Goal: Task Accomplishment & Management: Manage account settings

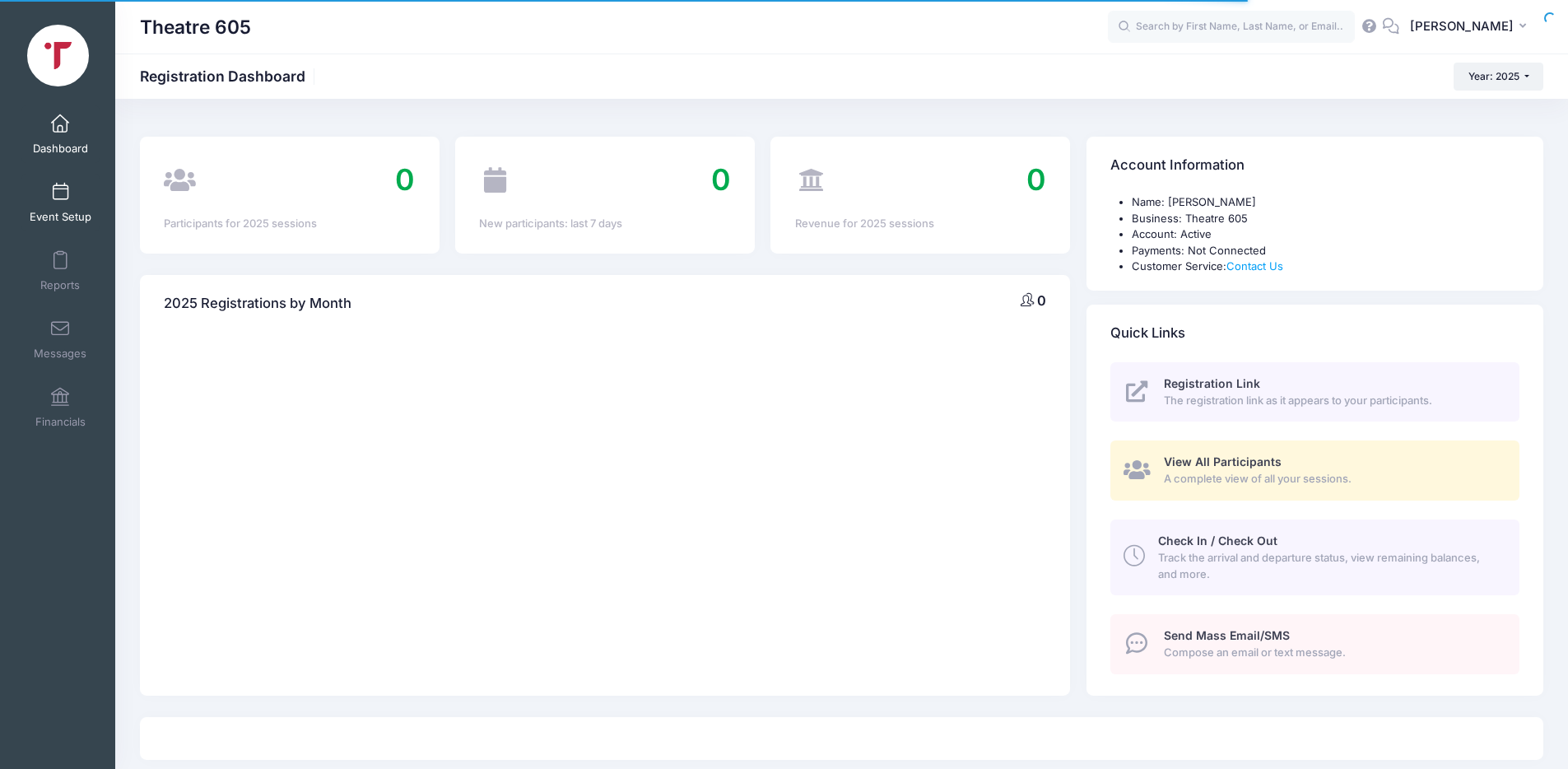
click at [66, 196] on link "Event Setup" at bounding box center [60, 202] width 78 height 58
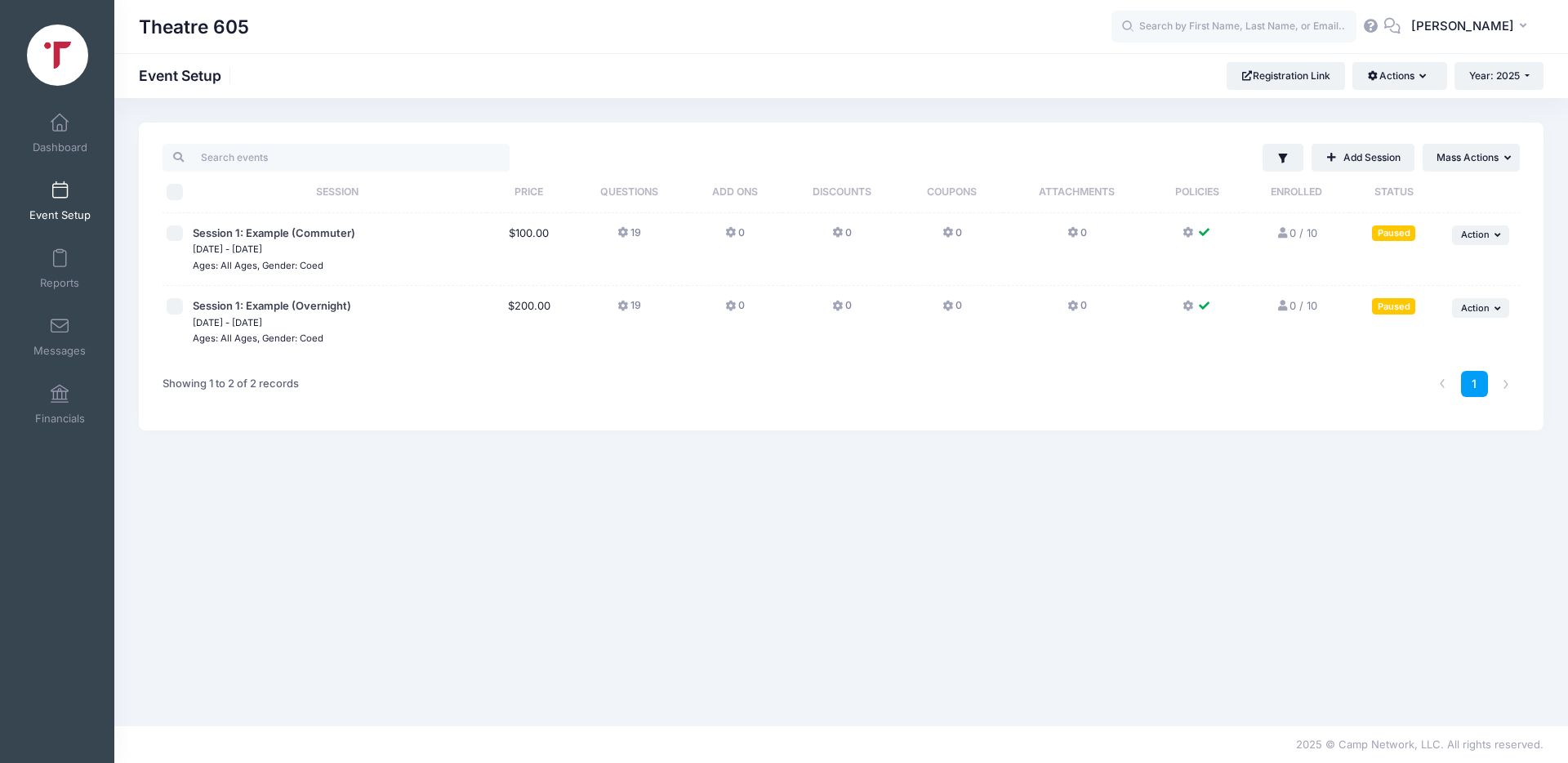
click at [230, 241] on span "Sep 29, 2025 - Oct 6, 2025" at bounding box center [337, 249] width 290 height 16
click at [1487, 236] on span "Action" at bounding box center [1475, 234] width 29 height 12
click at [1422, 303] on link "Edit Session" at bounding box center [1428, 302] width 148 height 31
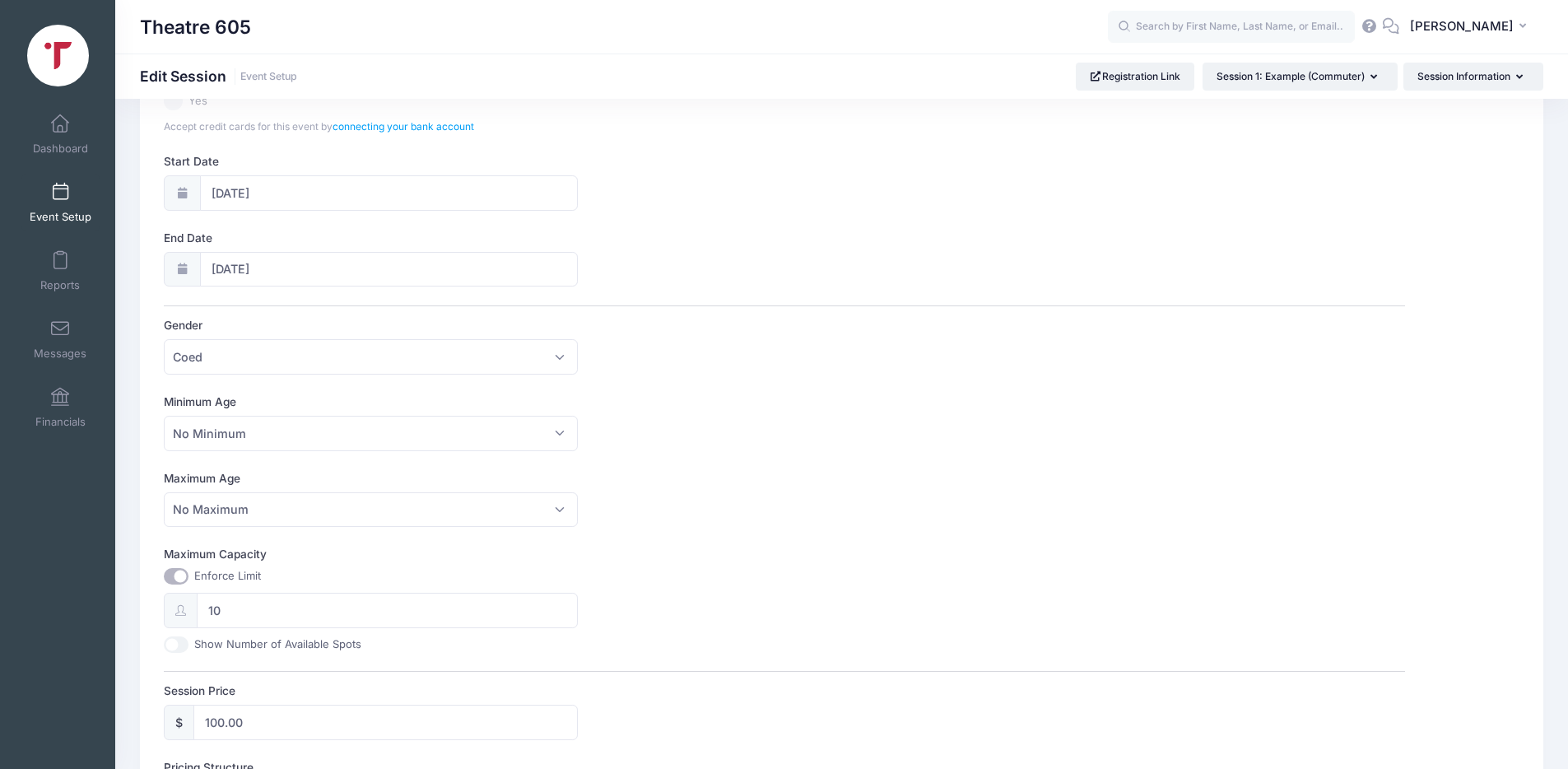
scroll to position [282, 0]
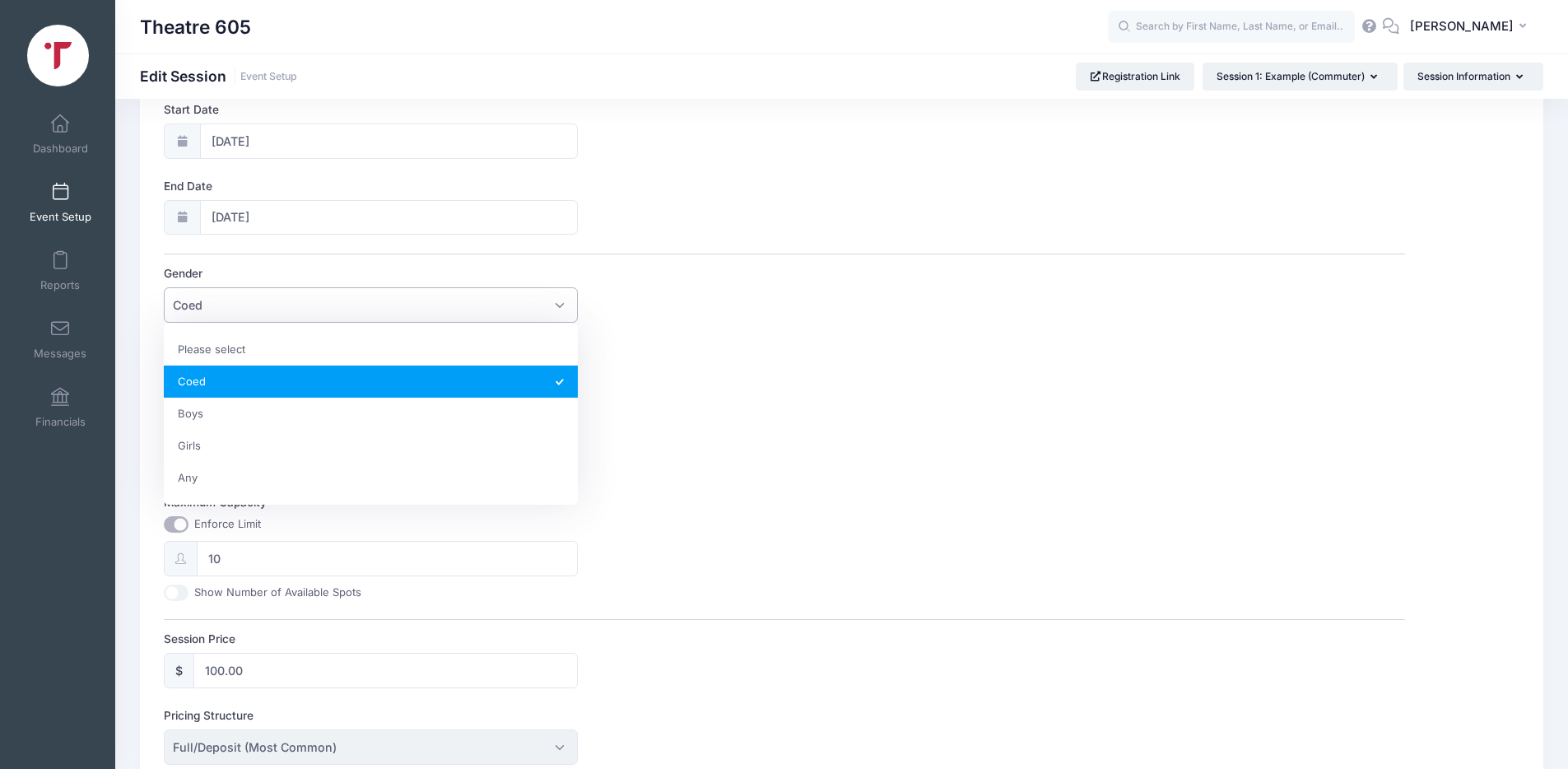
click at [367, 287] on span "Coed" at bounding box center [370, 305] width 414 height 36
select select "Any"
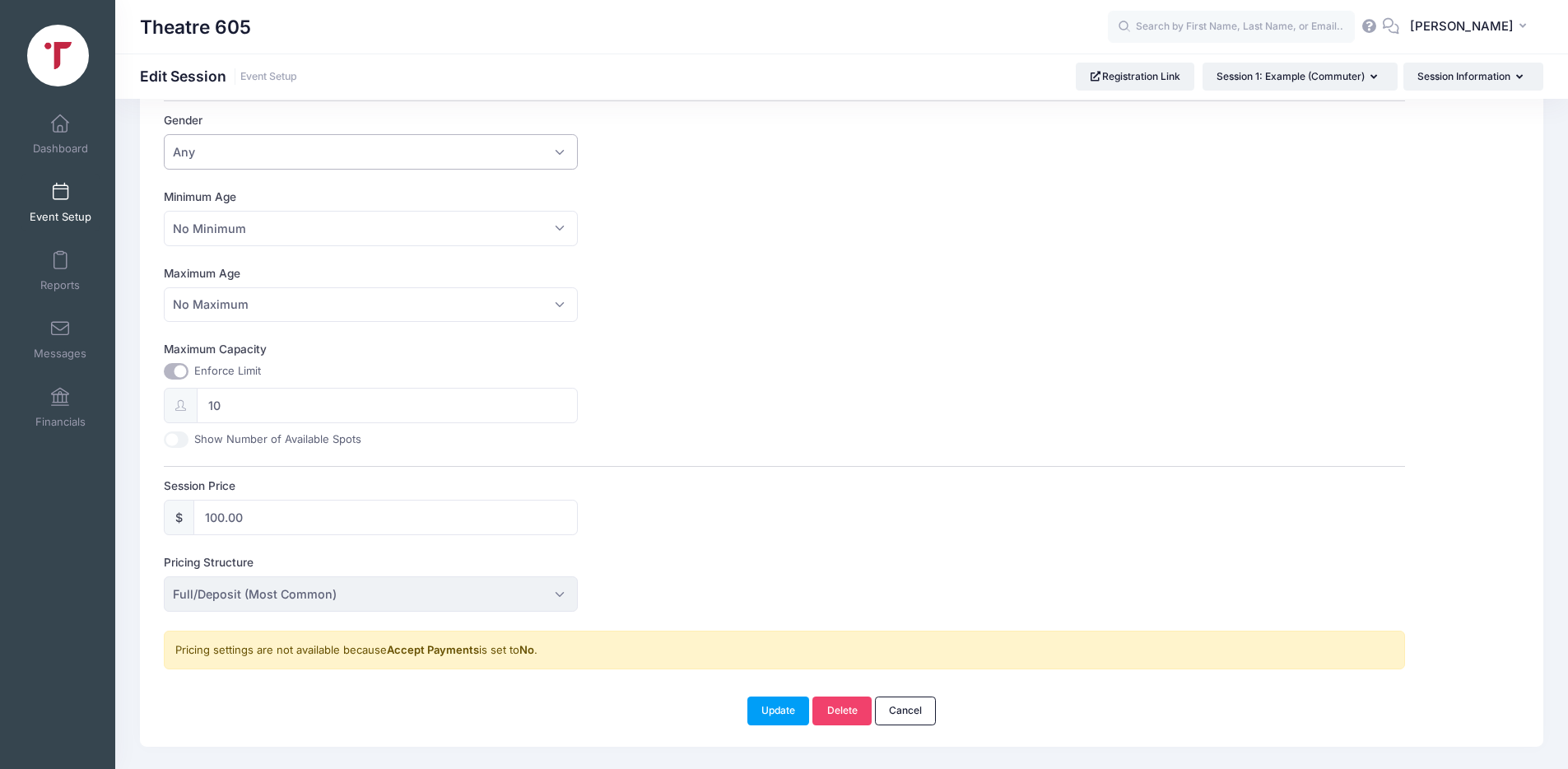
scroll to position [474, 0]
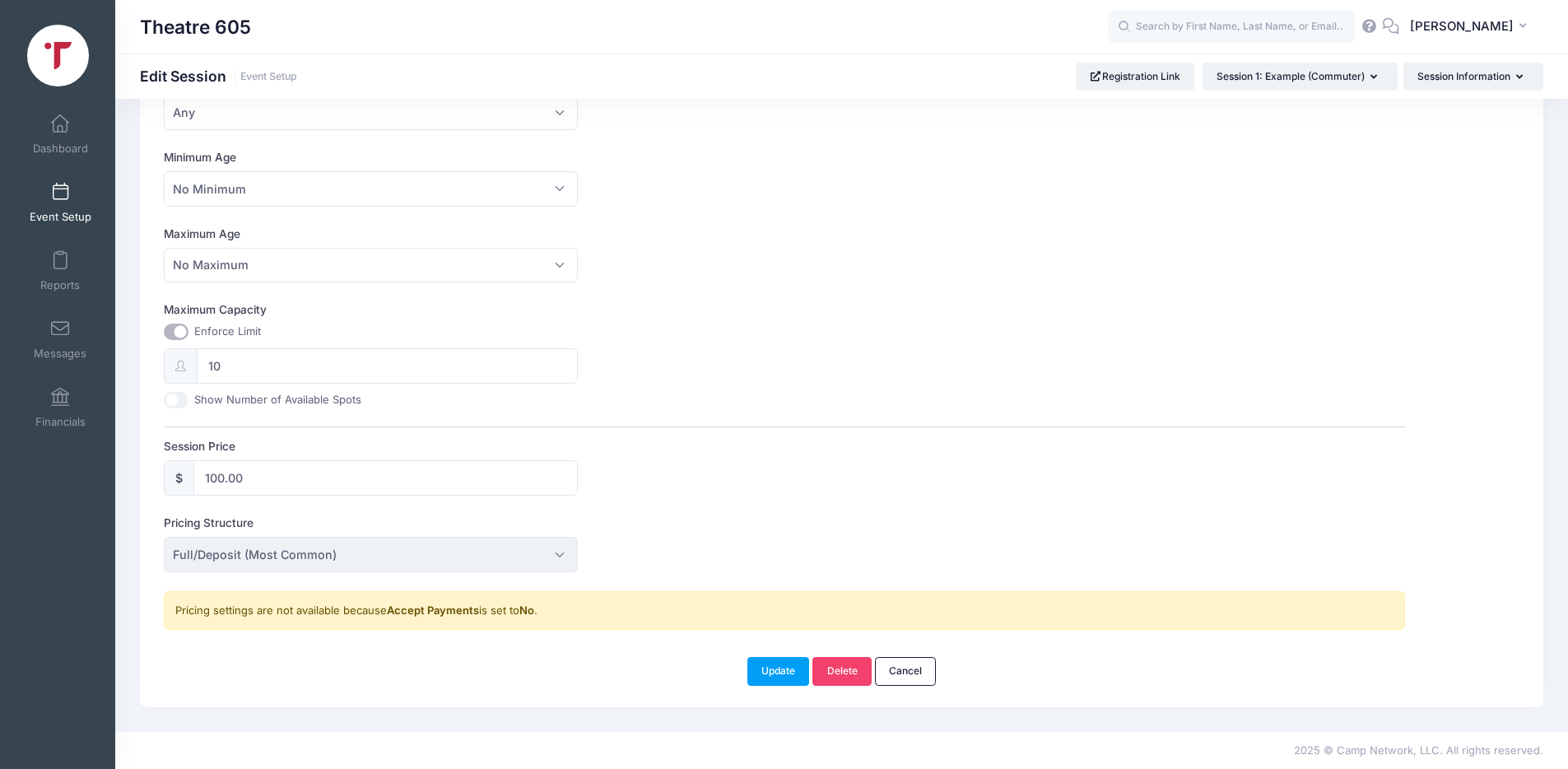
click at [264, 614] on div "Pricing settings are not available because Accept Payments is set to No ." at bounding box center [784, 611] width 1241 height 40
click at [253, 563] on span "Full/Deposit (Most Common)" at bounding box center [254, 555] width 163 height 17
click at [253, 553] on span "Full/Deposit (Most Common)" at bounding box center [254, 555] width 163 height 17
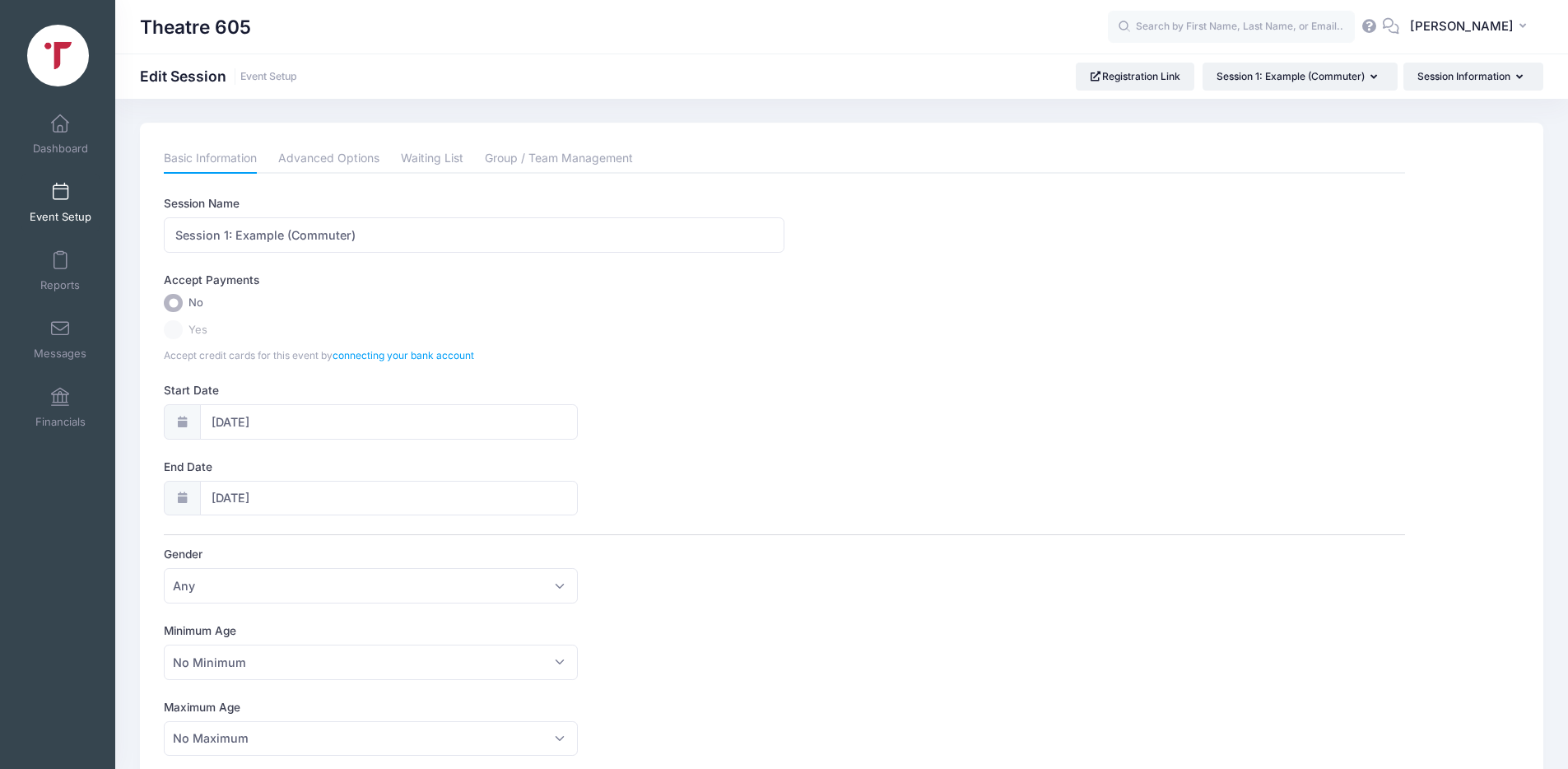
scroll to position [0, 0]
click at [60, 129] on span at bounding box center [60, 124] width 0 height 18
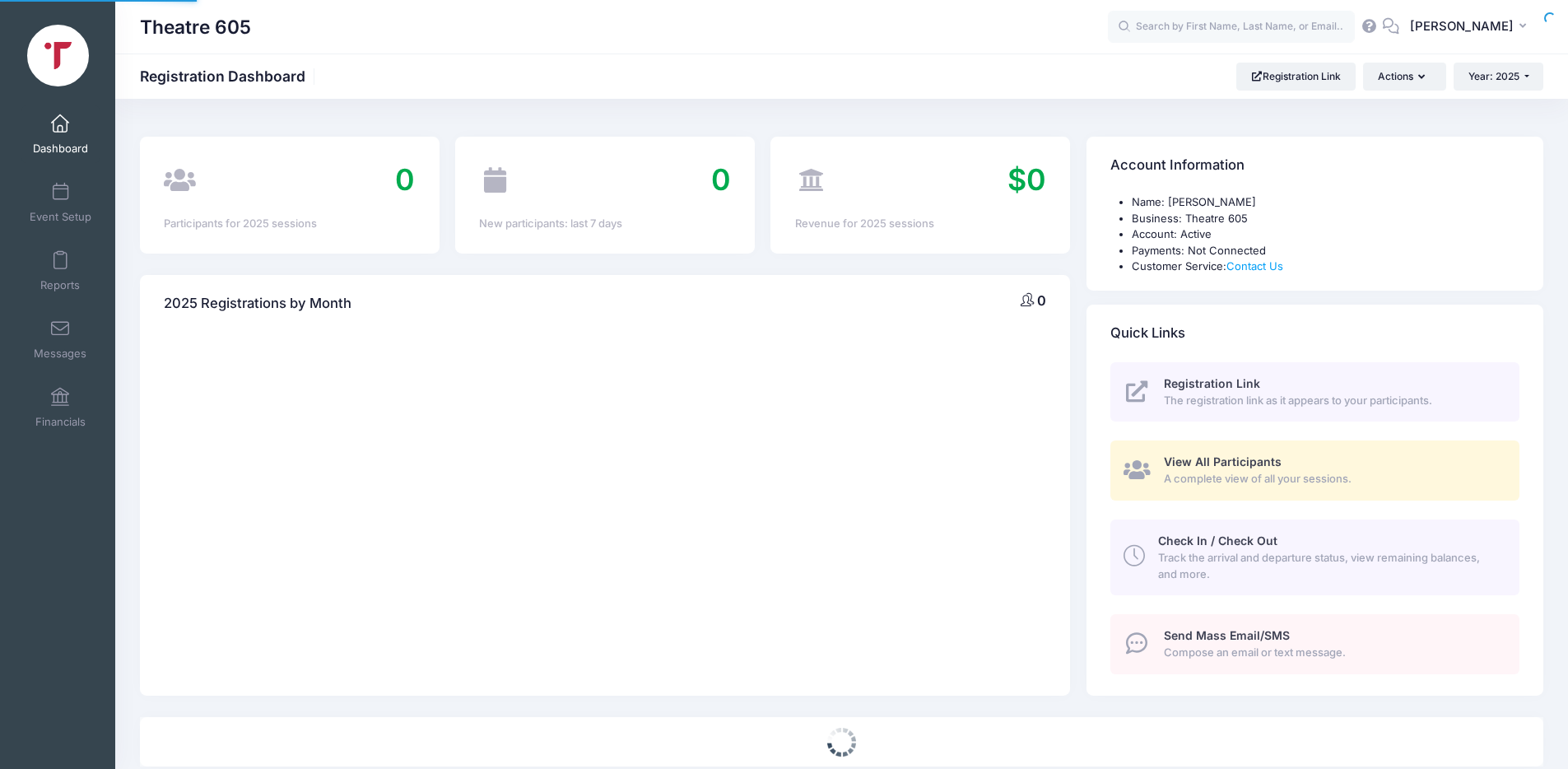
select select
click at [60, 126] on span at bounding box center [60, 124] width 0 height 18
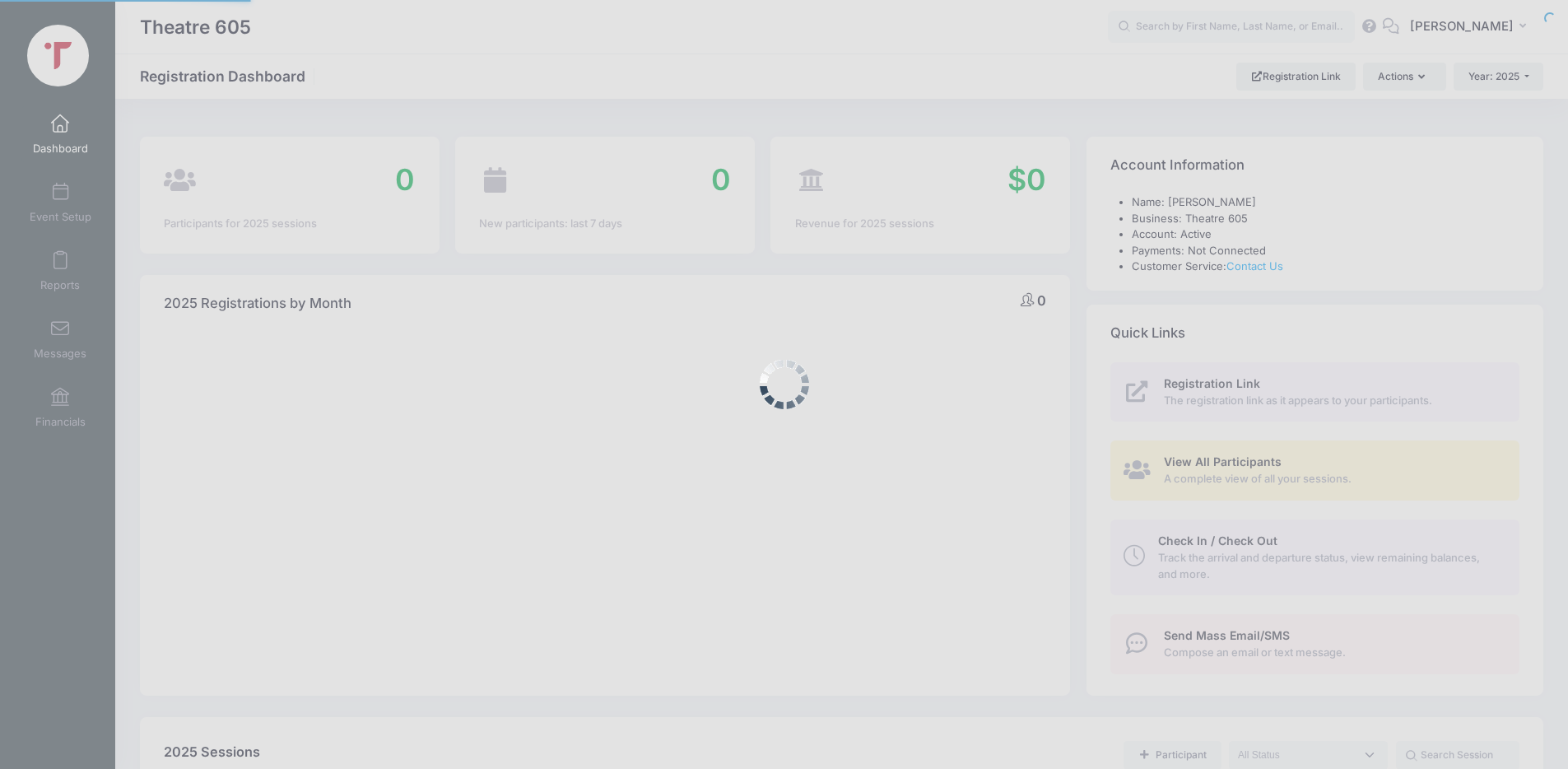
select select
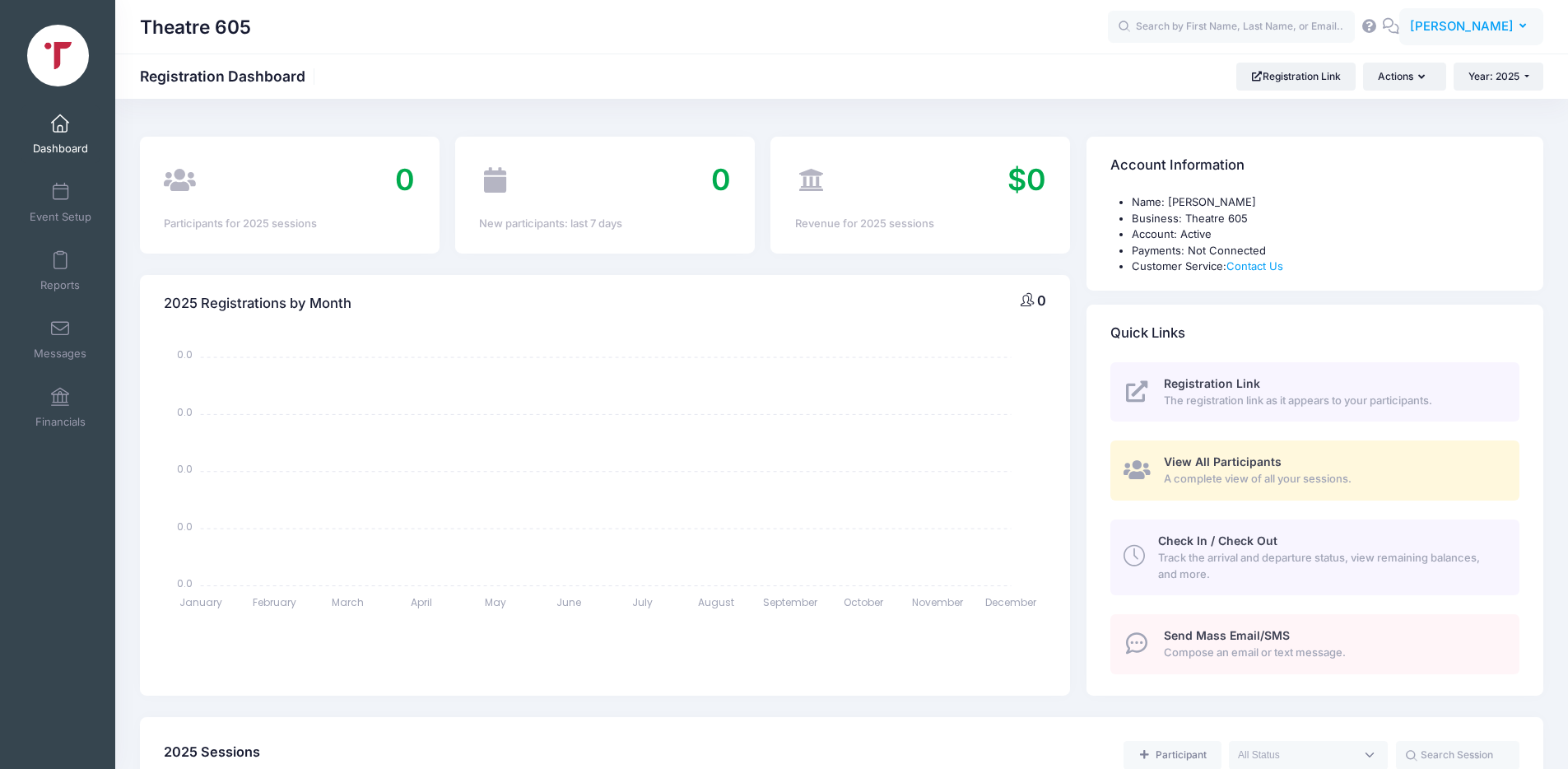
click at [1456, 27] on span "[PERSON_NAME]" at bounding box center [1461, 25] width 104 height 18
click at [1355, 132] on link "Settings" at bounding box center [1431, 136] width 200 height 31
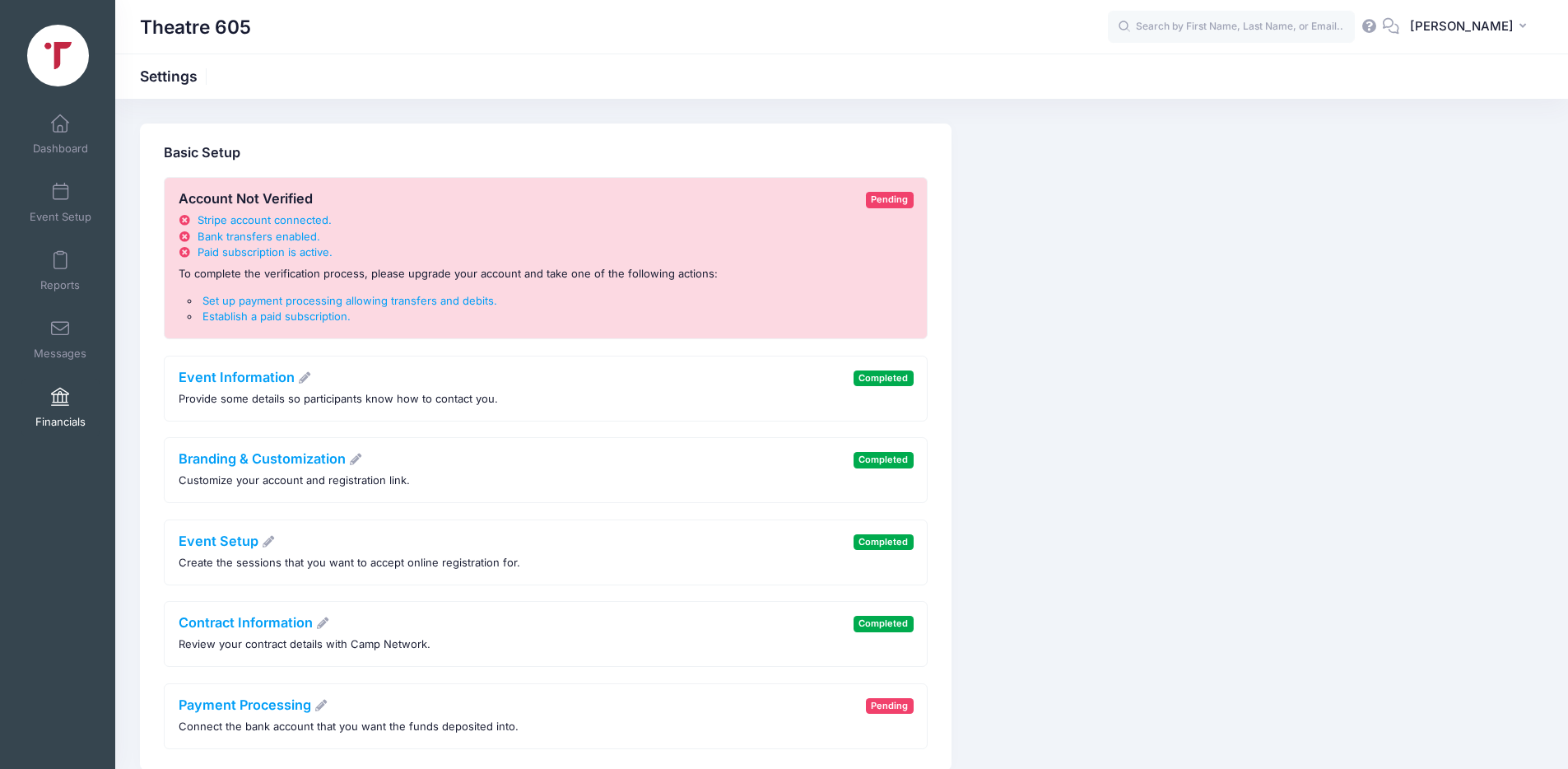
scroll to position [236, 0]
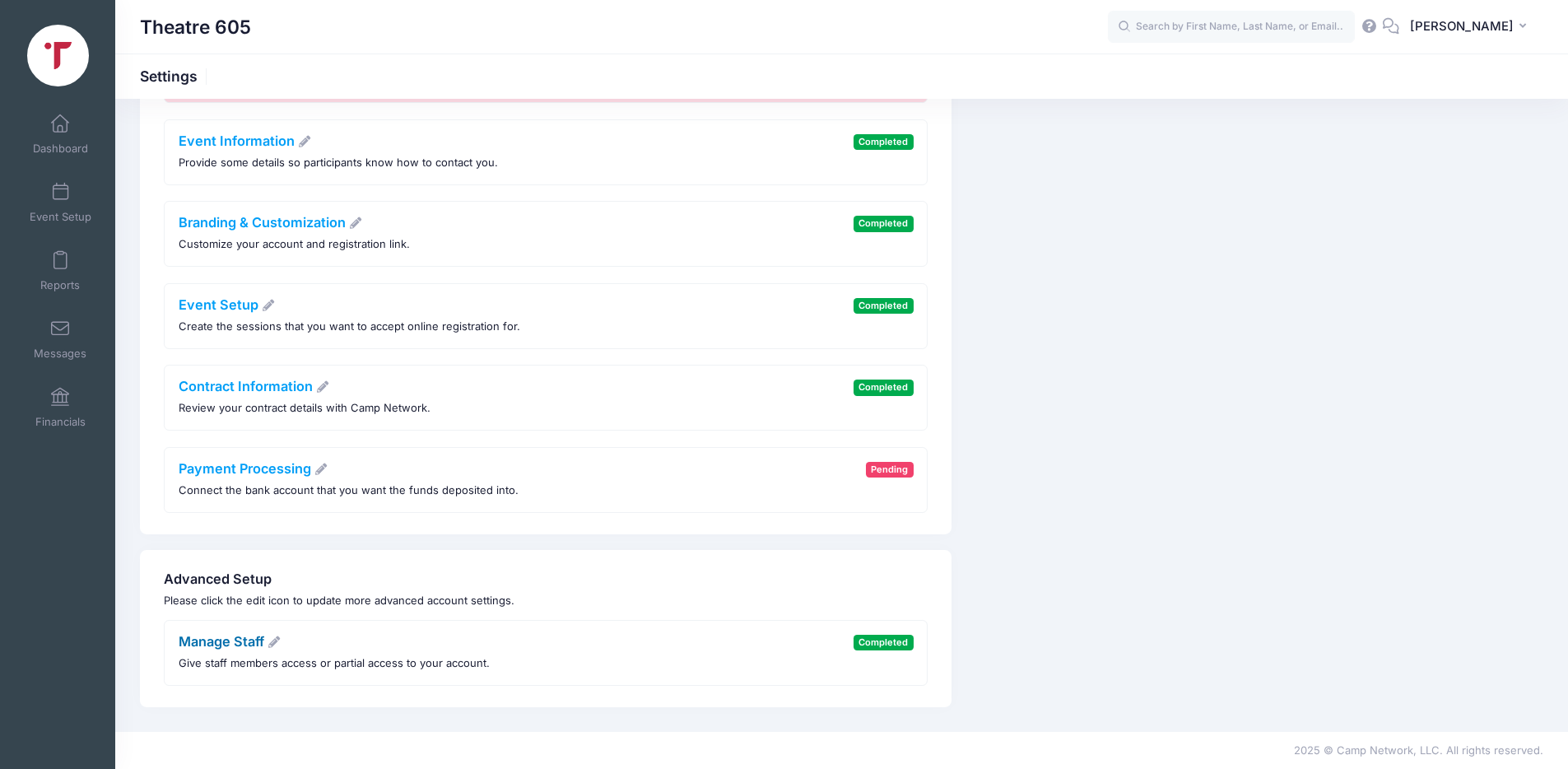
click at [246, 640] on link "Manage Staff" at bounding box center [230, 641] width 103 height 16
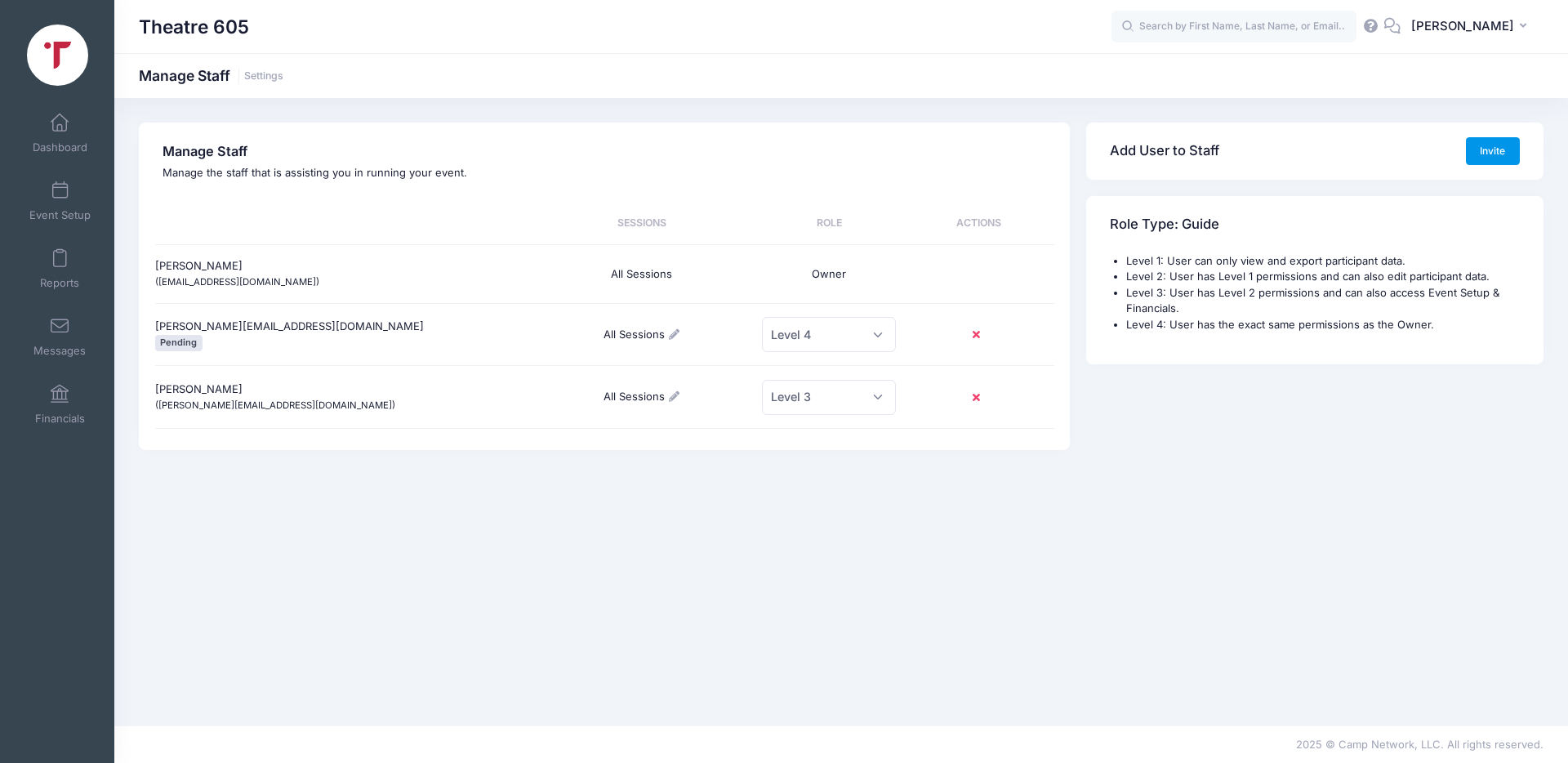
click at [1483, 150] on button "Invite" at bounding box center [1492, 150] width 54 height 28
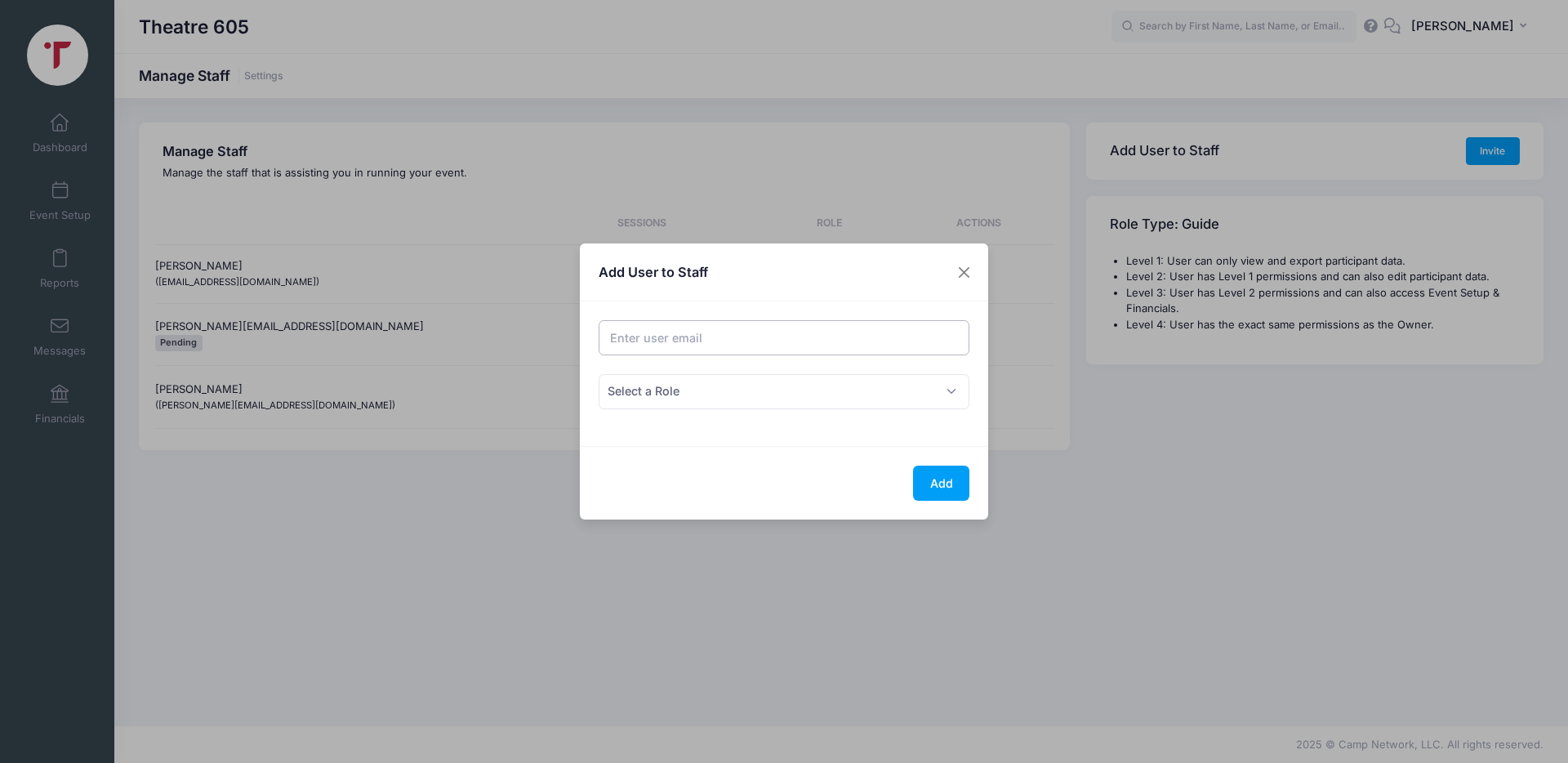
click at [723, 340] on input "Email address" at bounding box center [784, 338] width 371 height 35
type input "l"
type input "K"
type input "l"
type input "linda@blackhillsplayhouse.com"
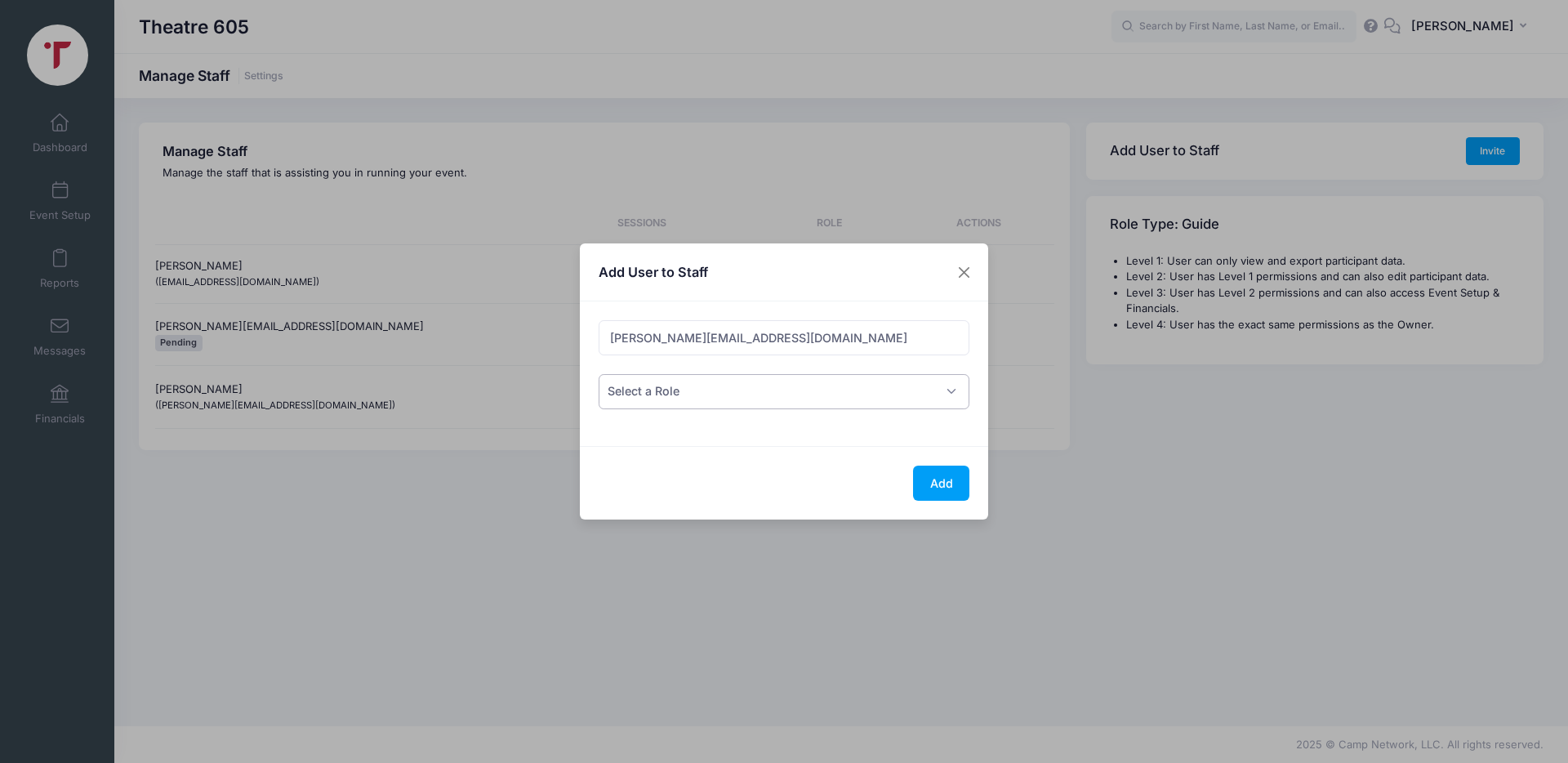
click at [711, 386] on span "Select a Role" at bounding box center [784, 392] width 371 height 35
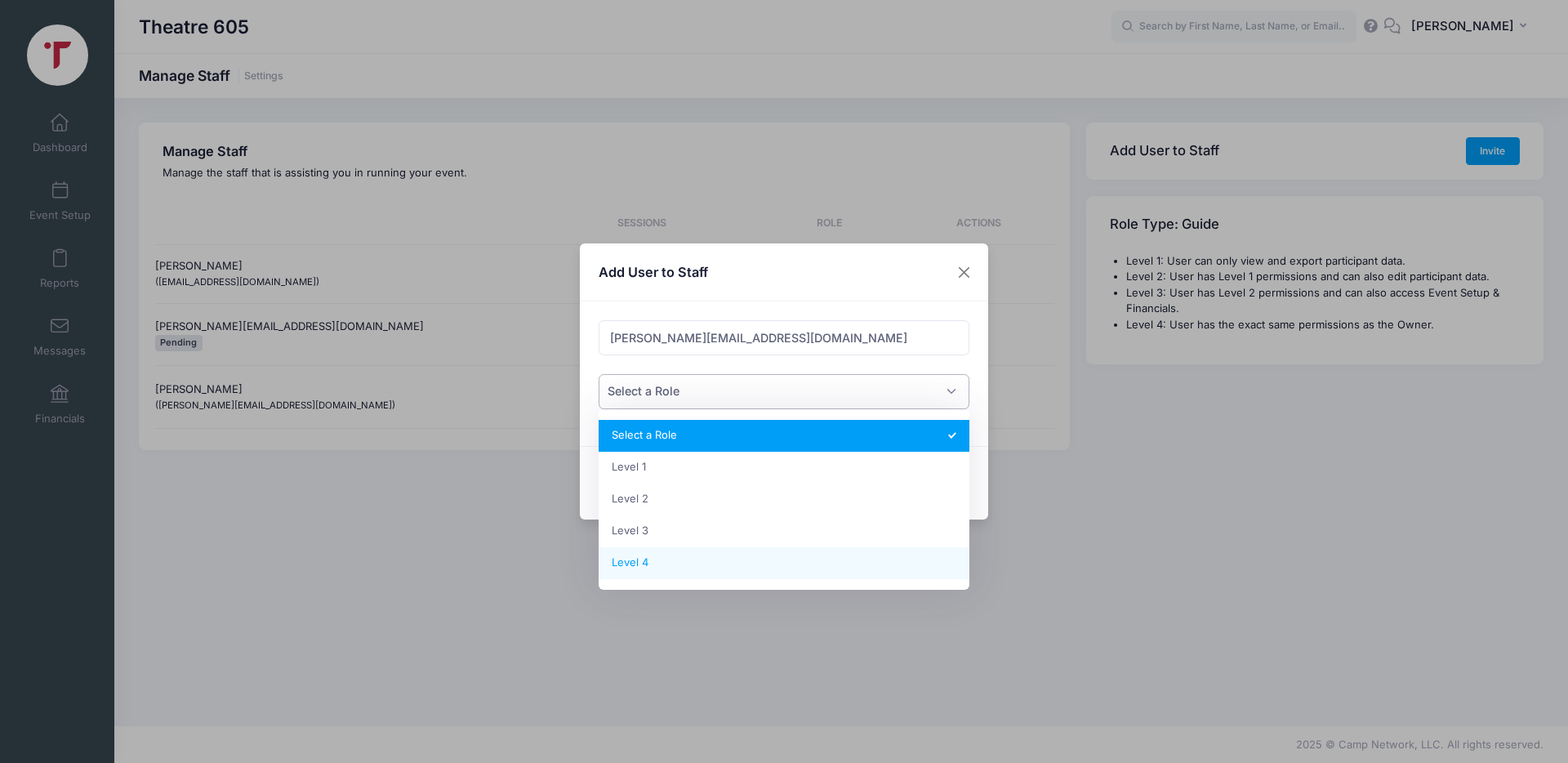
select select "2"
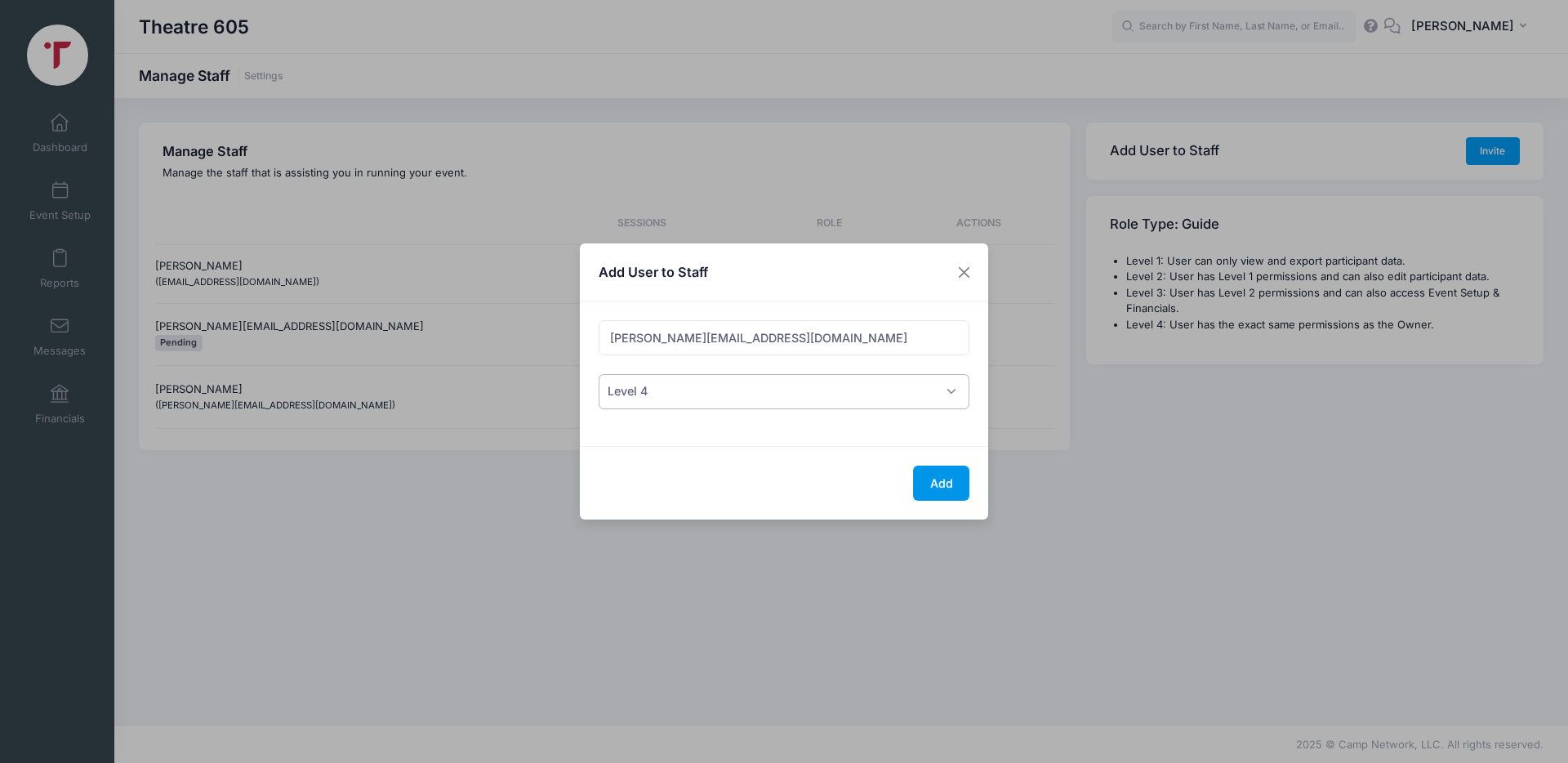
click at [926, 493] on button "Add" at bounding box center [941, 483] width 56 height 35
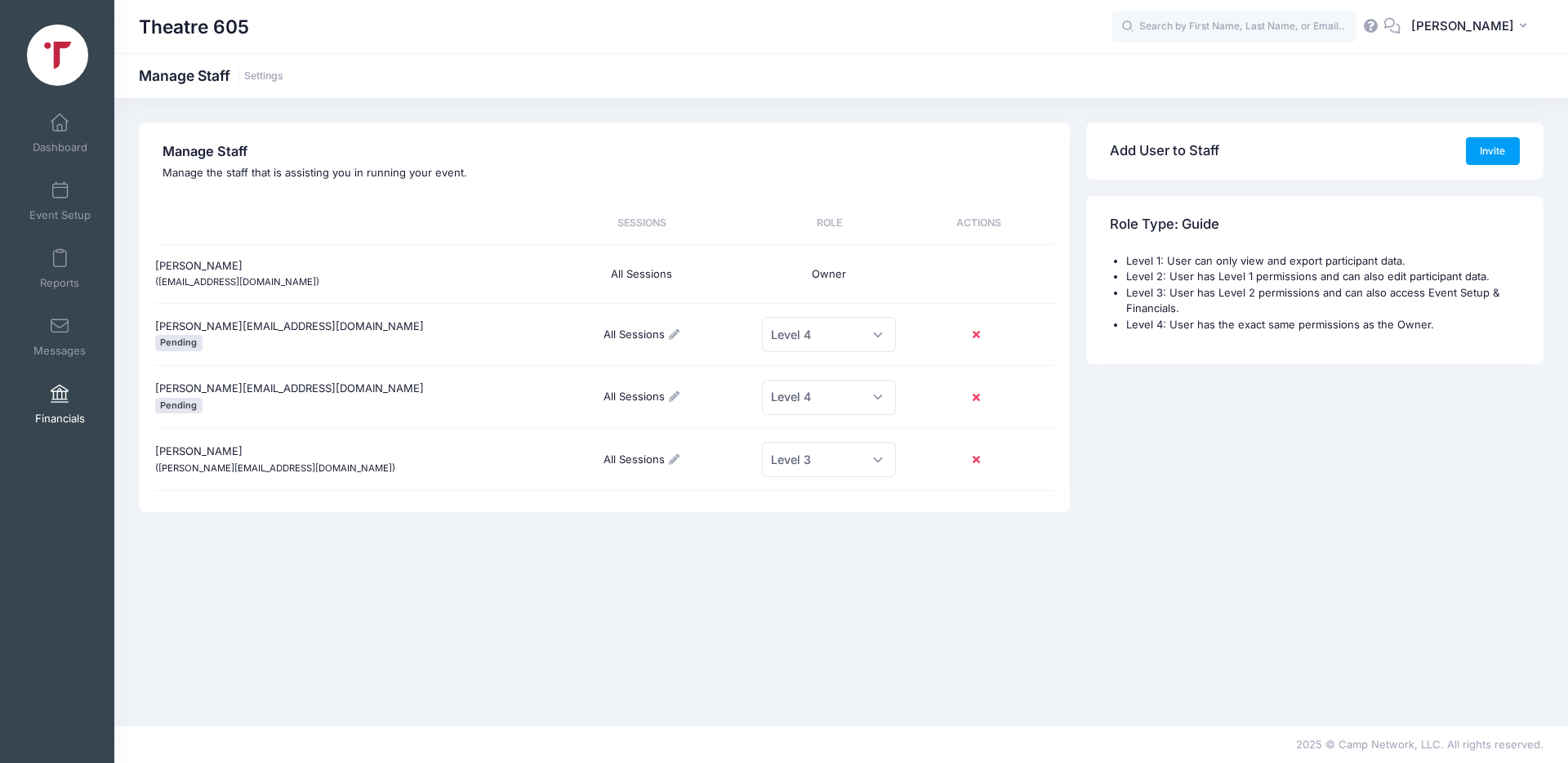
click at [60, 401] on span at bounding box center [60, 394] width 0 height 18
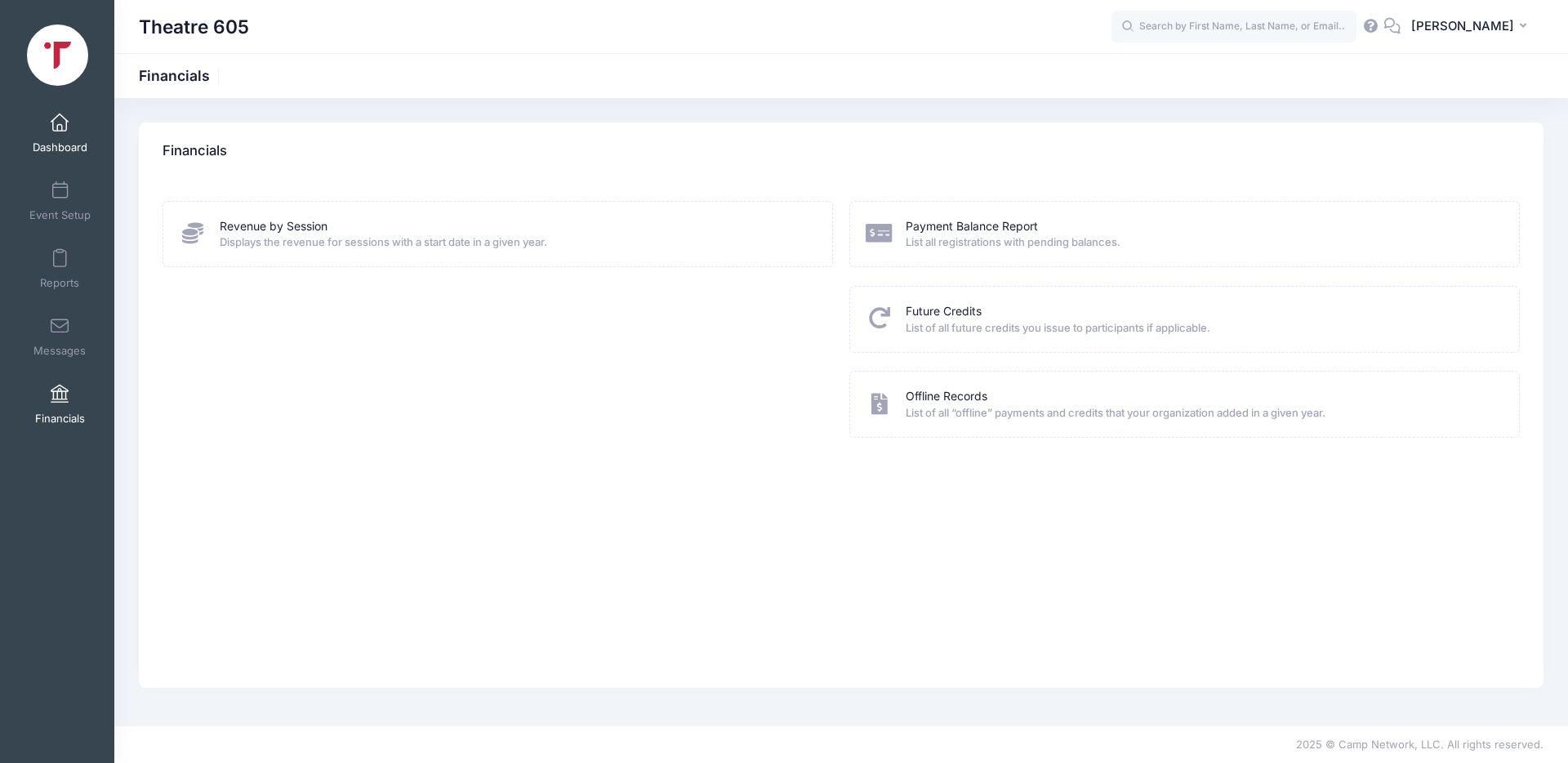
click at [60, 124] on span at bounding box center [60, 123] width 0 height 18
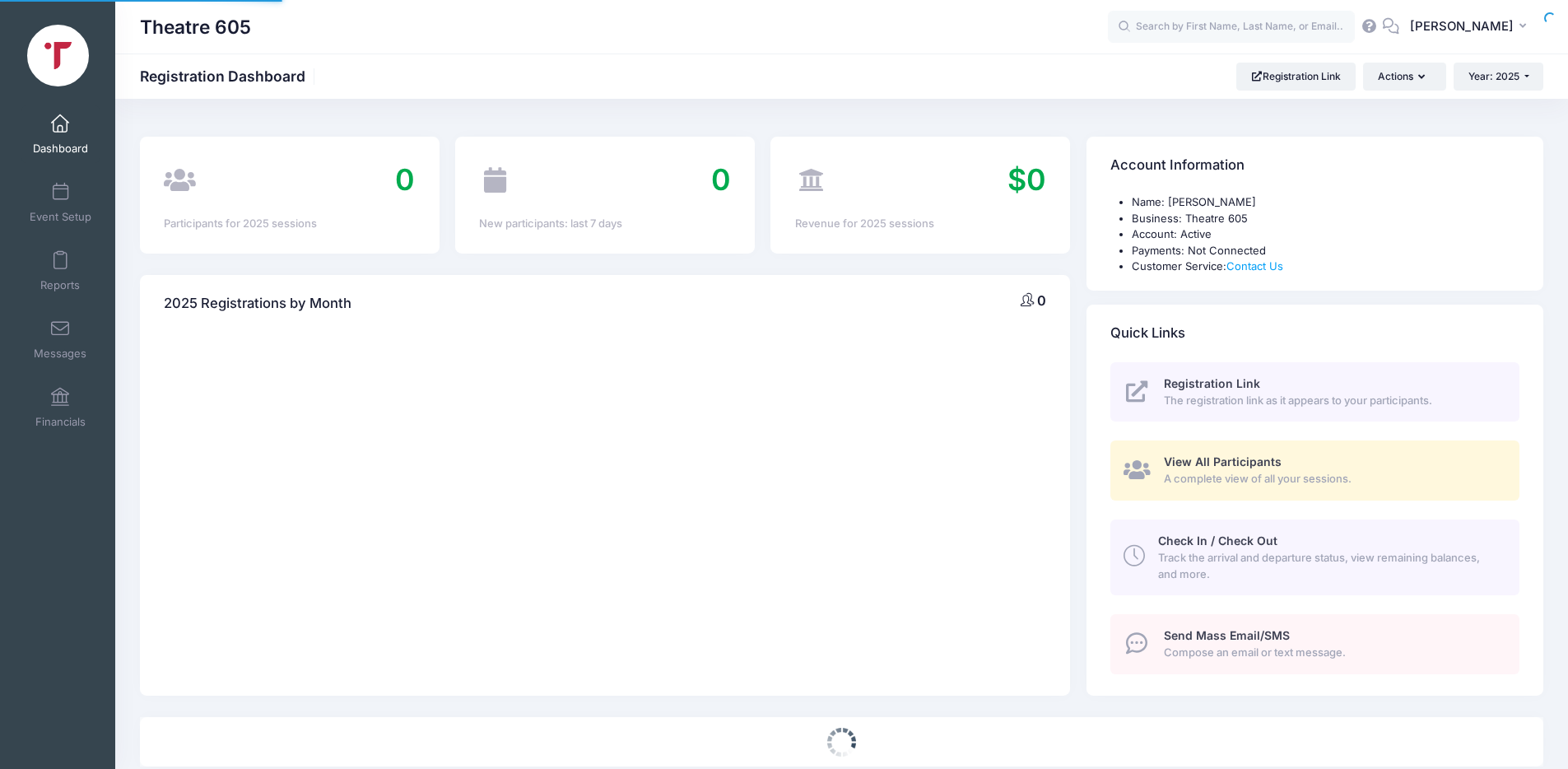
select select
click at [1223, 381] on span "Registration Link" at bounding box center [1212, 383] width 97 height 14
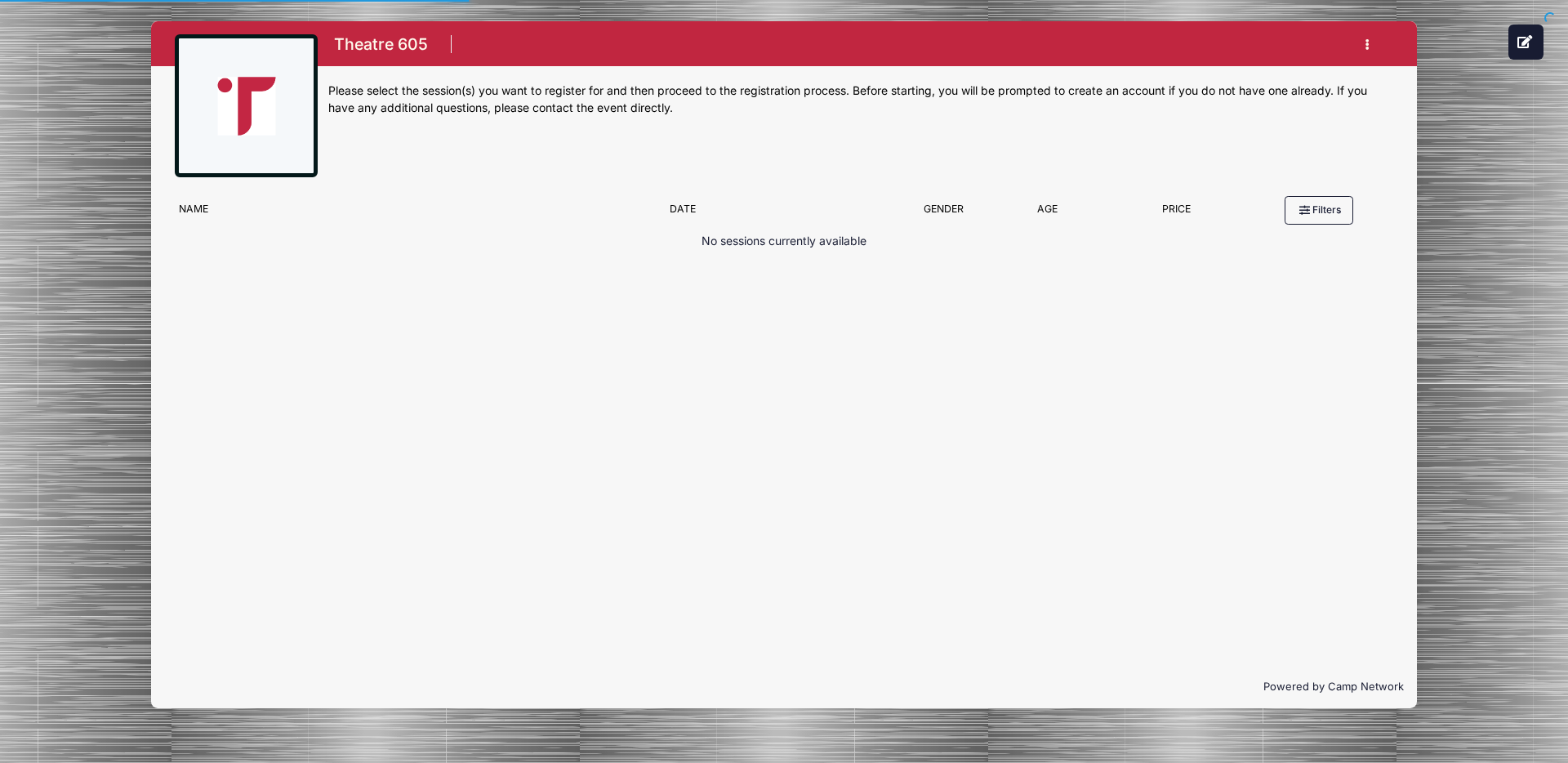
scroll to position [256, 0]
click at [396, 49] on h1 "Theatre 605" at bounding box center [380, 45] width 104 height 29
click at [1526, 37] on icon at bounding box center [1524, 42] width 16 height 13
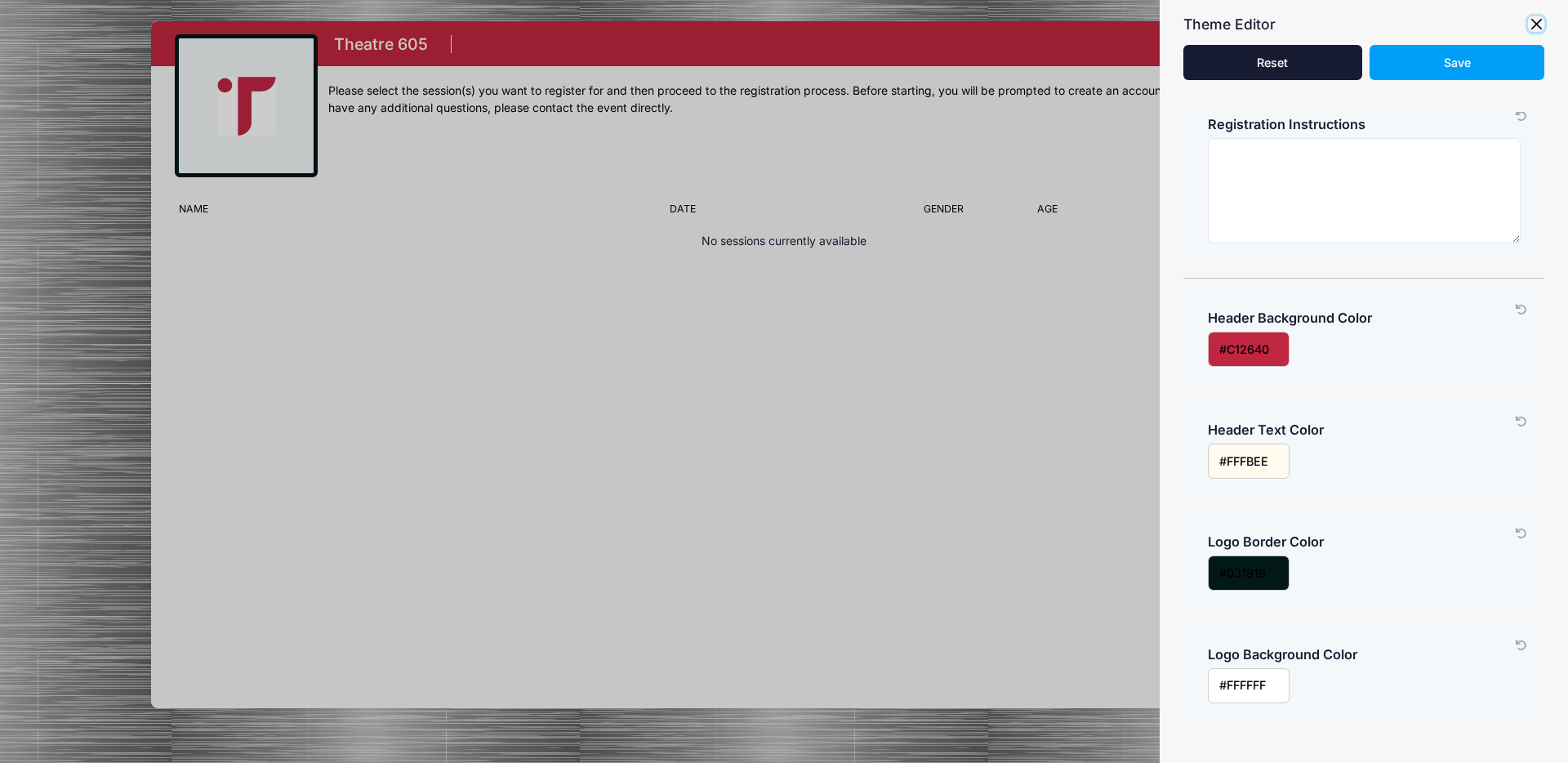
click at [1537, 25] on button "button" at bounding box center [1535, 24] width 16 height 16
